Goal: Task Accomplishment & Management: Use online tool/utility

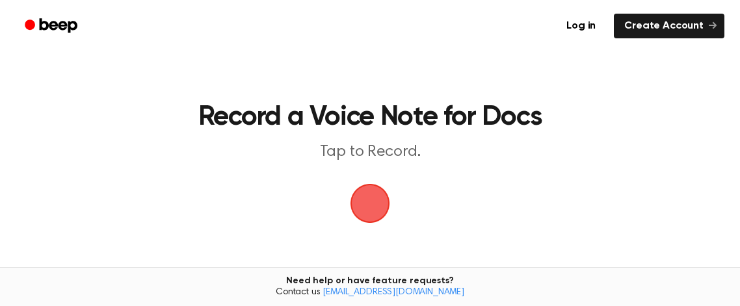
click at [365, 214] on span "button" at bounding box center [370, 203] width 70 height 70
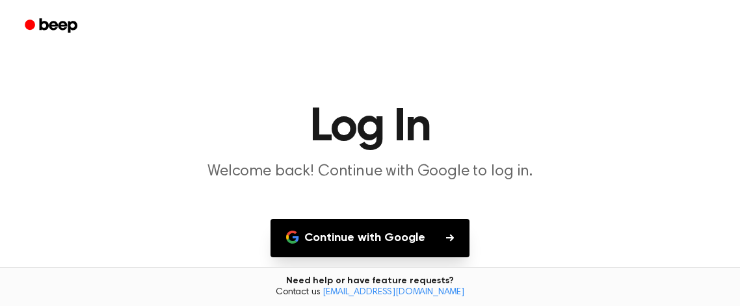
click at [384, 231] on button "Continue with Google" at bounding box center [370, 238] width 199 height 38
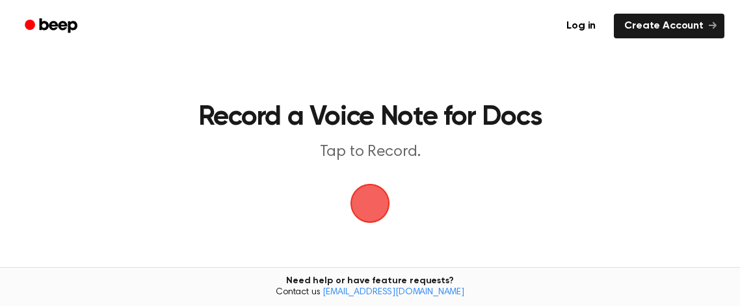
click at [352, 193] on span "button" at bounding box center [370, 203] width 47 height 47
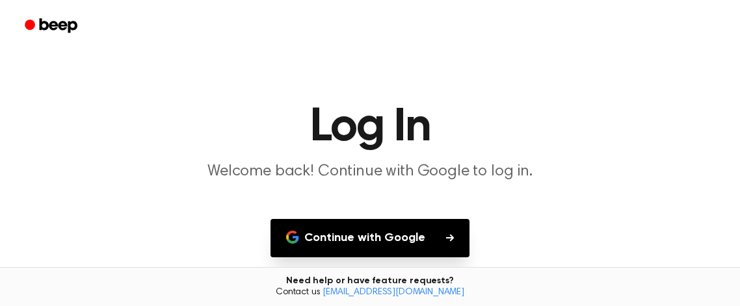
click at [390, 248] on button "Continue with Google" at bounding box center [370, 238] width 199 height 38
click at [189, 25] on div at bounding box center [370, 26] width 709 height 52
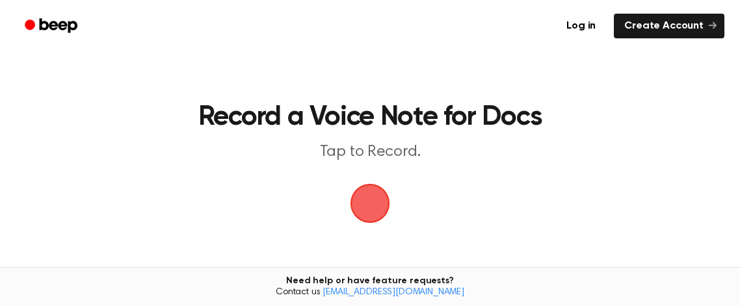
click at [369, 196] on span "button" at bounding box center [370, 203] width 68 height 68
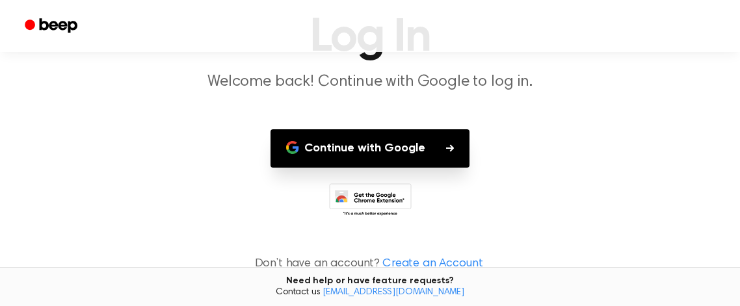
scroll to position [94, 0]
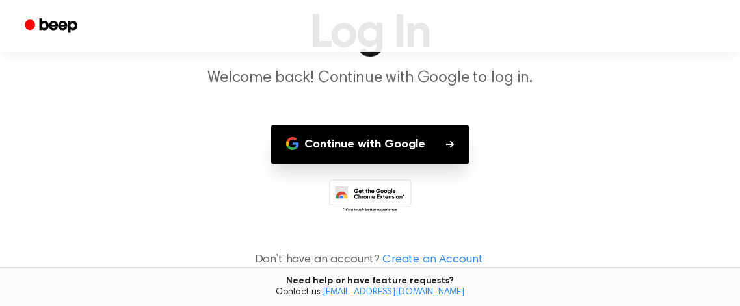
click at [365, 194] on icon at bounding box center [370, 197] width 83 height 36
